Goal: Transaction & Acquisition: Obtain resource

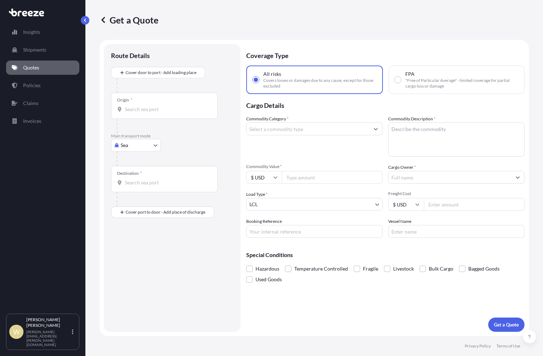
select select "Sea"
select select "1"
click at [124, 103] on div "Origin *" at bounding box center [124, 100] width 15 height 6
click at [125, 106] on input "Origin *" at bounding box center [167, 109] width 84 height 7
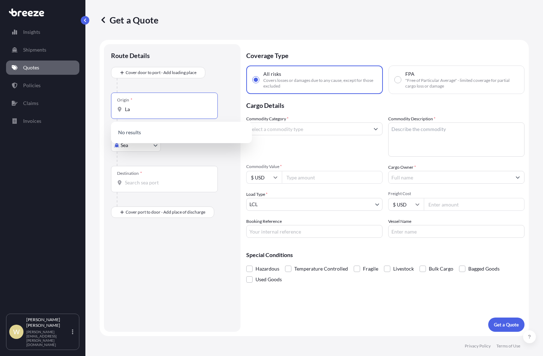
type input "L"
click at [137, 134] on p "Please type and select an option." at bounding box center [181, 133] width 135 height 16
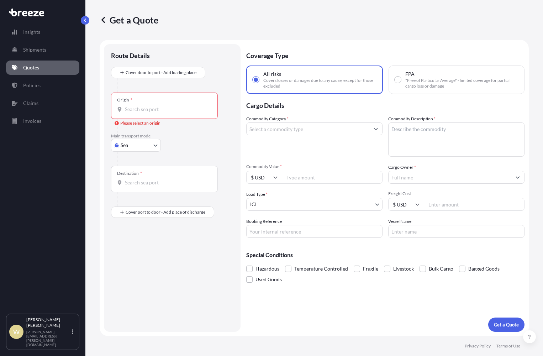
click at [127, 106] on input "Origin * Please select an origin" at bounding box center [167, 109] width 84 height 7
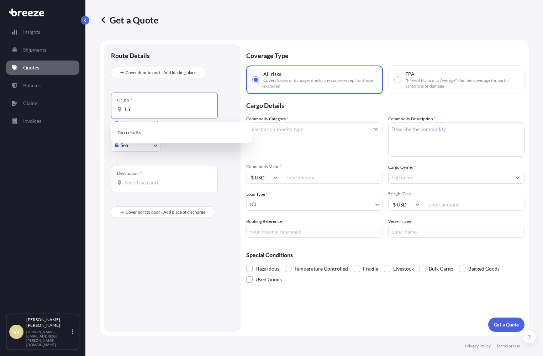
type input "L"
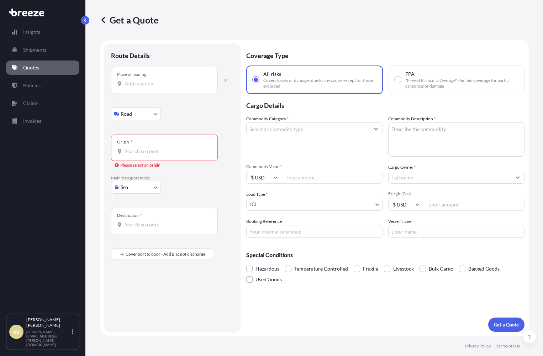
click at [129, 81] on input "Place of loading" at bounding box center [167, 83] width 84 height 7
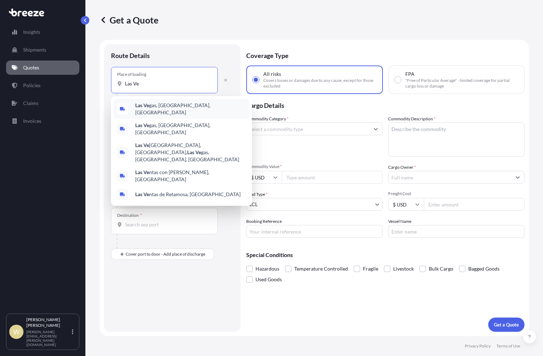
click at [143, 106] on b "Las Ve" at bounding box center [142, 105] width 14 height 6
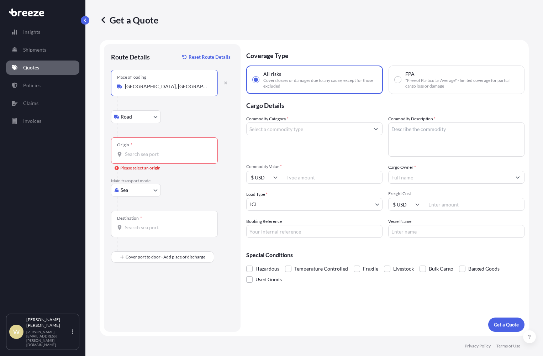
type input "[GEOGRAPHIC_DATA], [GEOGRAPHIC_DATA], [GEOGRAPHIC_DATA]"
click at [126, 152] on input "Origin * Please select an origin" at bounding box center [167, 154] width 84 height 7
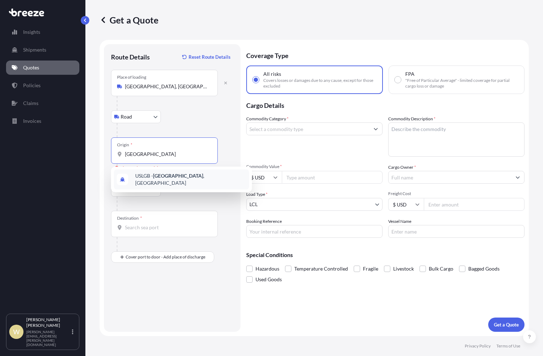
click at [139, 175] on span "USLGB - [GEOGRAPHIC_DATA] , [GEOGRAPHIC_DATA]" at bounding box center [190, 179] width 111 height 14
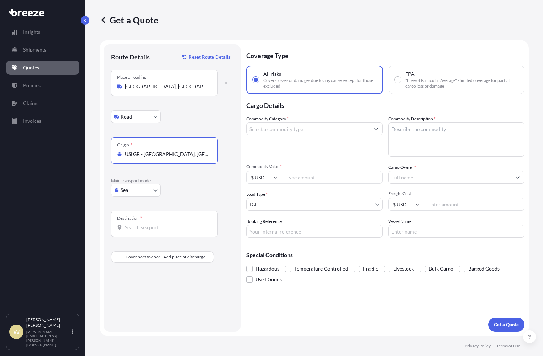
type input "USLGB - [GEOGRAPHIC_DATA], [GEOGRAPHIC_DATA]"
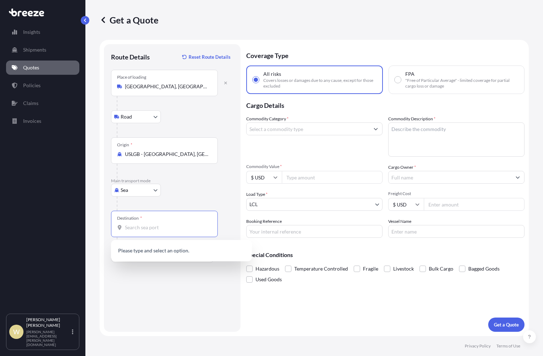
click at [128, 228] on input "Destination *" at bounding box center [167, 227] width 84 height 7
click at [128, 231] on input "Destination * Please select a destination" at bounding box center [167, 227] width 84 height 7
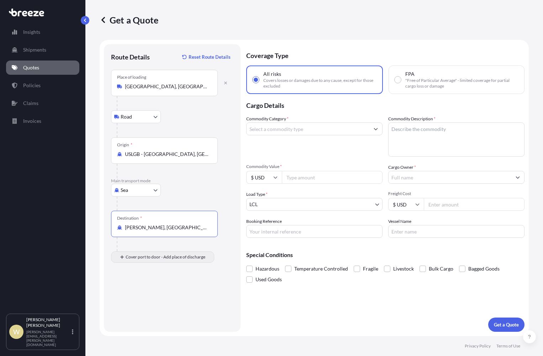
type input "[PERSON_NAME], [GEOGRAPHIC_DATA]"
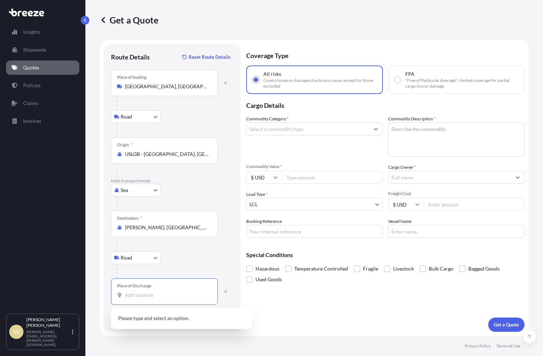
click at [130, 292] on input "Place of Discharge" at bounding box center [167, 295] width 84 height 7
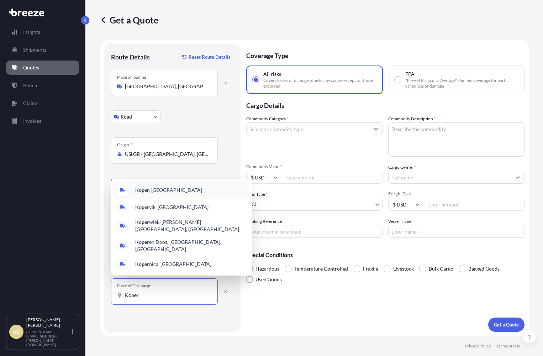
click at [145, 193] on b "Koper" at bounding box center [142, 190] width 14 height 6
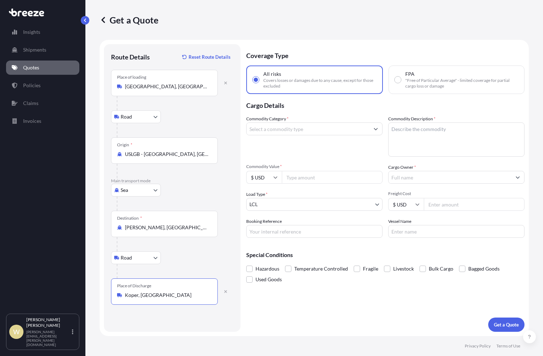
type input "Koper, [GEOGRAPHIC_DATA]"
click at [217, 323] on div "Route Details Reset Route Details Place of loading [GEOGRAPHIC_DATA], [GEOGRAPH…" at bounding box center [172, 188] width 123 height 274
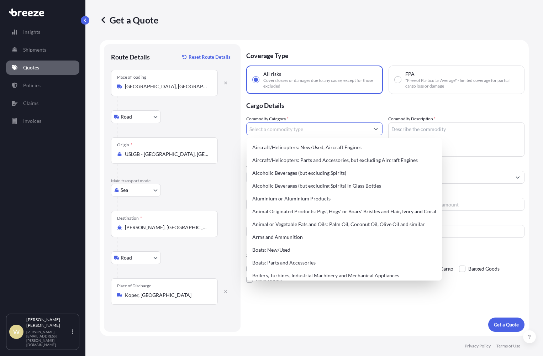
click at [376, 129] on icon "Show suggestions" at bounding box center [376, 129] width 4 height 2
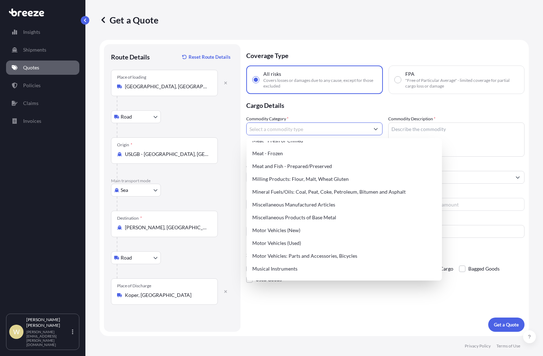
scroll to position [963, 0]
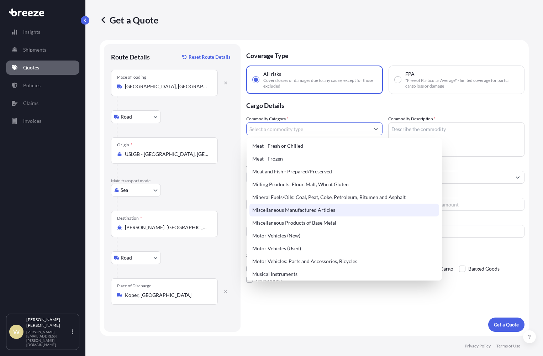
click at [326, 211] on div "Miscellaneous Manufactured Articles" at bounding box center [345, 210] width 190 height 13
type input "Miscellaneous Manufactured Articles"
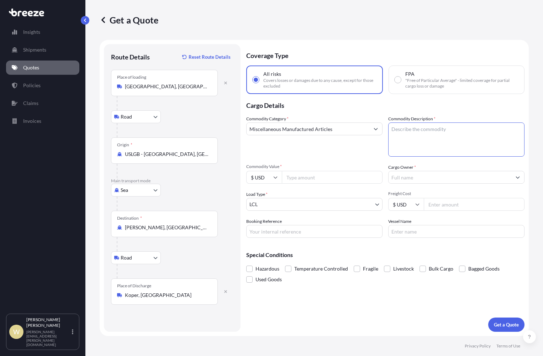
click at [404, 131] on textarea "Commodity Description *" at bounding box center [457, 140] width 136 height 34
type textarea "G"
type textarea "Casino gaming machines"
click at [301, 179] on input "Commodity Value *" at bounding box center [332, 177] width 101 height 13
click at [294, 178] on input "Commodity Value *" at bounding box center [332, 177] width 101 height 13
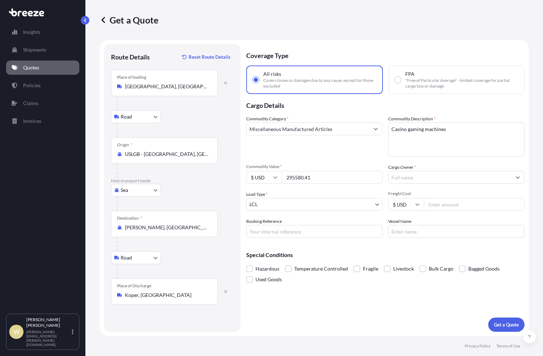
type input "295580.41"
click at [394, 181] on input "Cargo Owner *" at bounding box center [450, 177] width 123 height 13
click at [397, 179] on input "Cargo Owner *" at bounding box center [450, 177] width 123 height 13
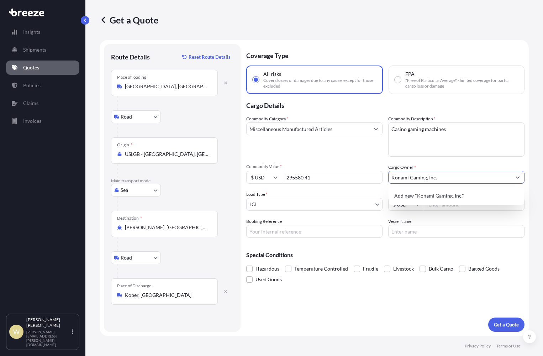
type input "Konami Gaming, Inc."
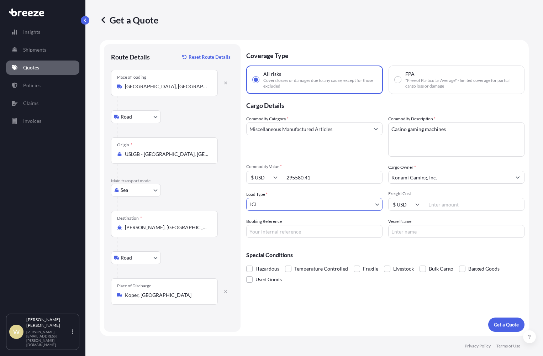
click at [377, 204] on body "0 options available. 1 option available. Insights Shipments Quotes Policies Cla…" at bounding box center [271, 178] width 543 height 356
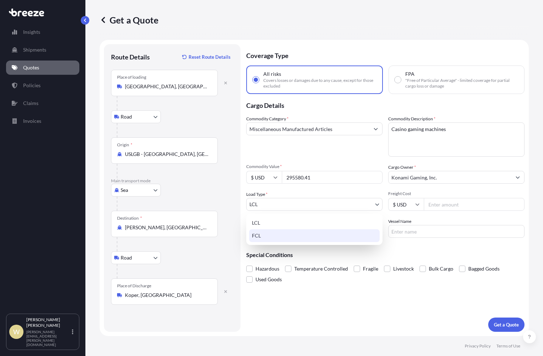
click at [283, 237] on div "FCL" at bounding box center [314, 235] width 131 height 13
select select "2"
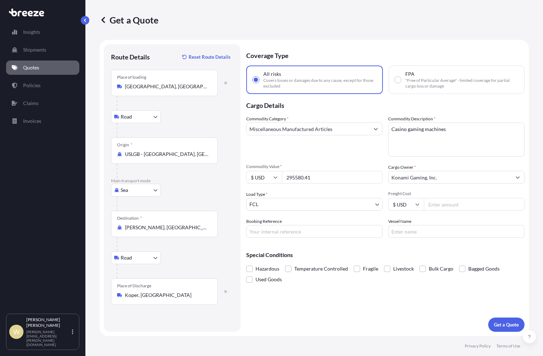
click at [440, 204] on input "Freight Cost" at bounding box center [474, 204] width 101 height 13
click at [454, 207] on input "Freight Cost" at bounding box center [474, 204] width 101 height 13
type input "8500"
type input "TBA"
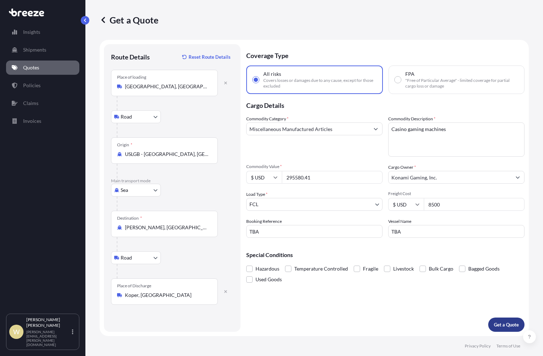
click at [506, 321] on p "Get a Quote" at bounding box center [506, 324] width 25 height 7
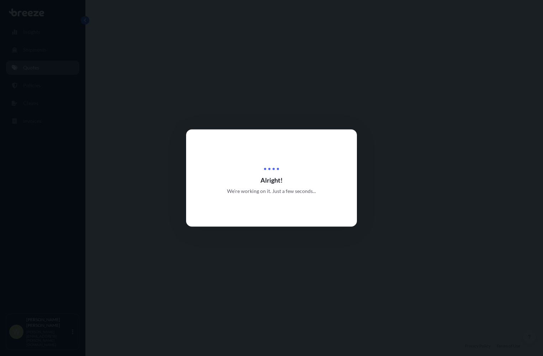
select select "Road"
select select "Sea"
select select "Road"
select select "2"
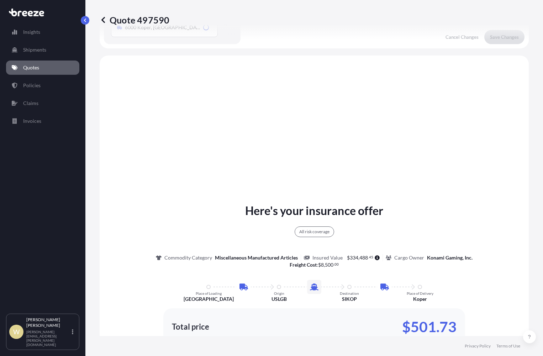
scroll to position [285, 0]
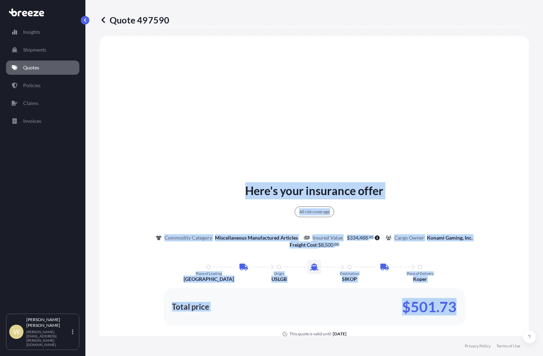
drag, startPoint x: 230, startPoint y: 185, endPoint x: 477, endPoint y: 306, distance: 274.7
click at [477, 306] on div "Here's your insurance offer All risk coverage Commodity Category Miscellaneous …" at bounding box center [315, 259] width 410 height 155
copy div "Here's your insurance offer All risk coverage Commodity Category Miscellaneous …"
